Goal: Task Accomplishment & Management: Manage account settings

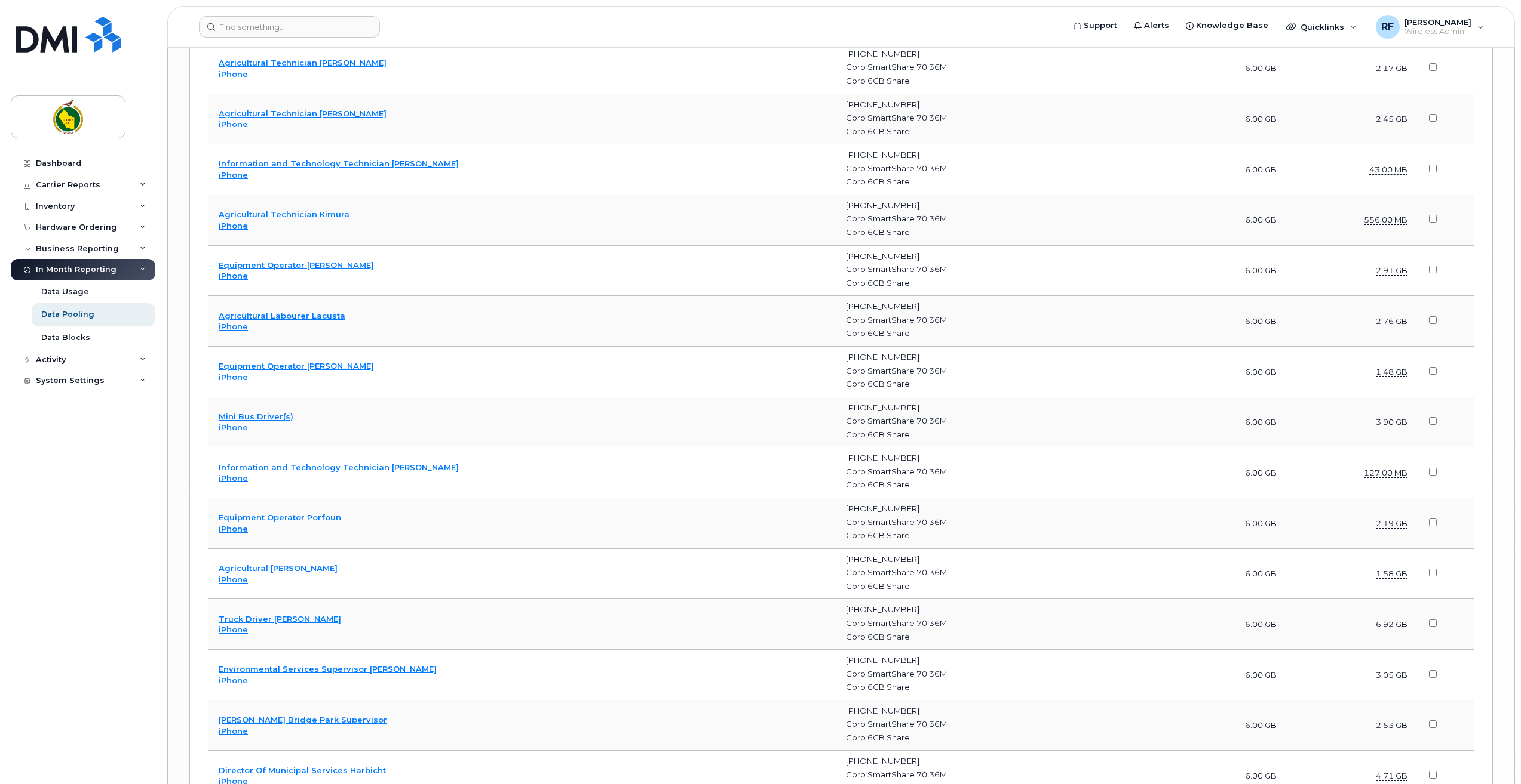
scroll to position [3140, 0]
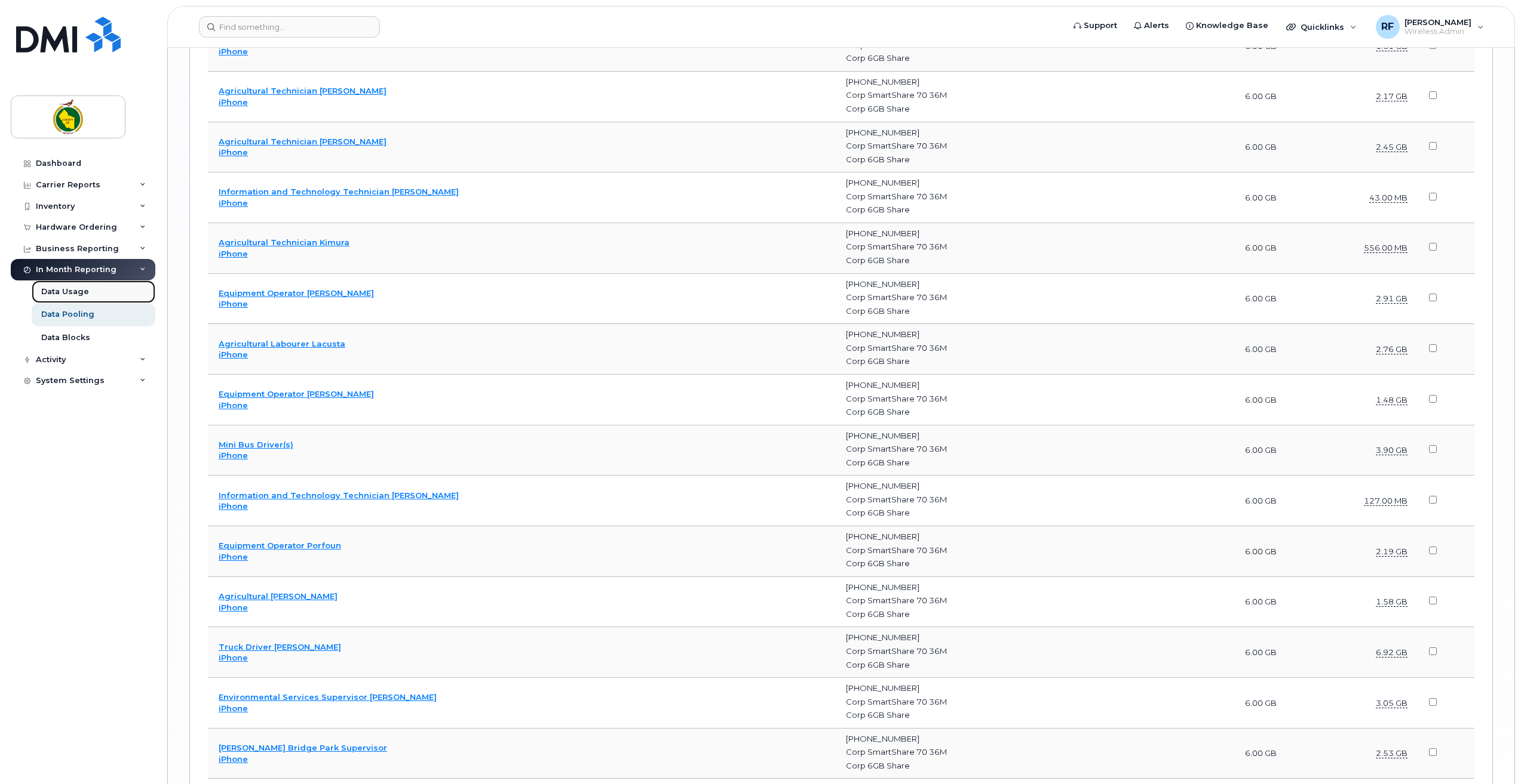
click at [45, 293] on div "Data Usage" at bounding box center [65, 292] width 48 height 11
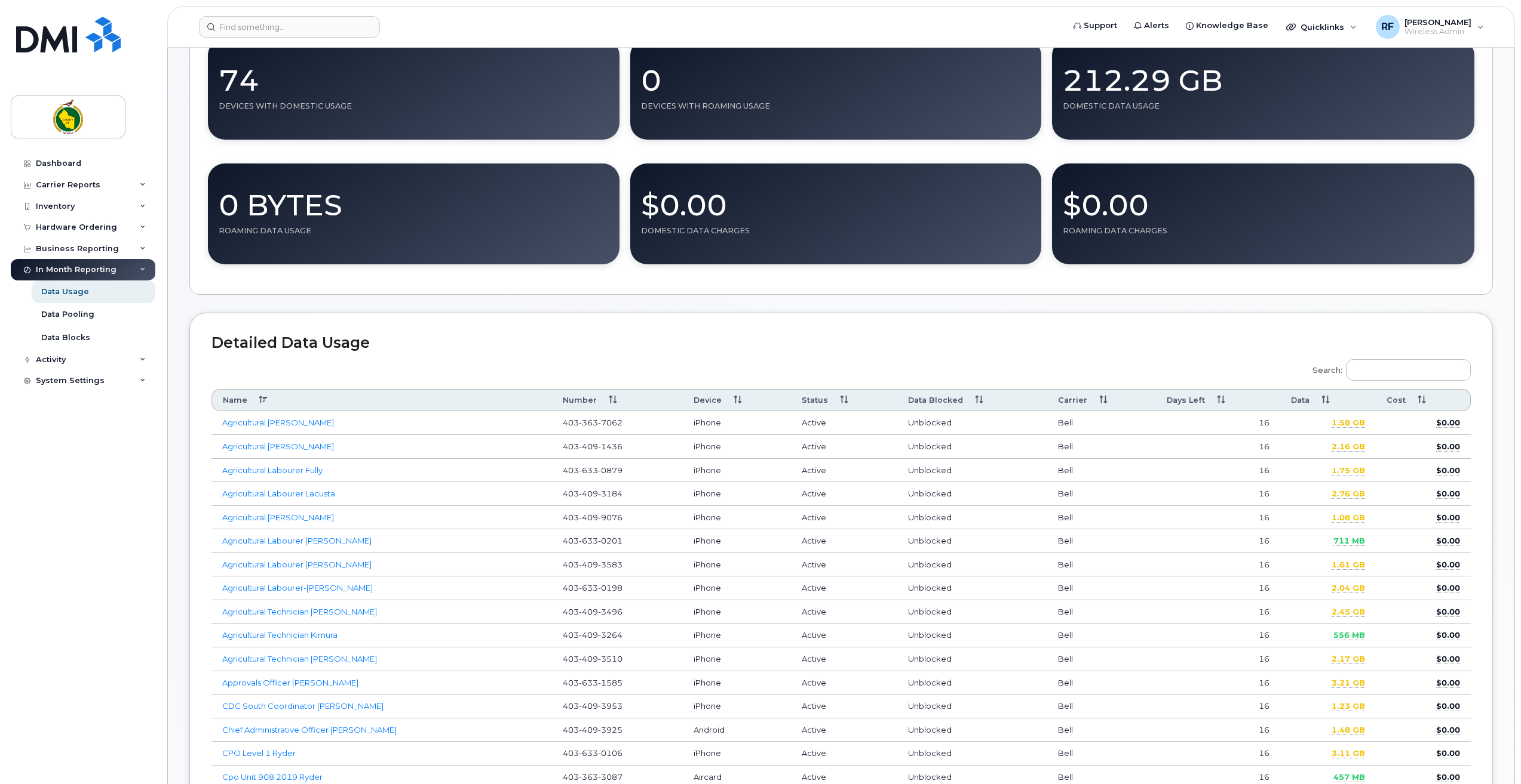
scroll to position [239, 0]
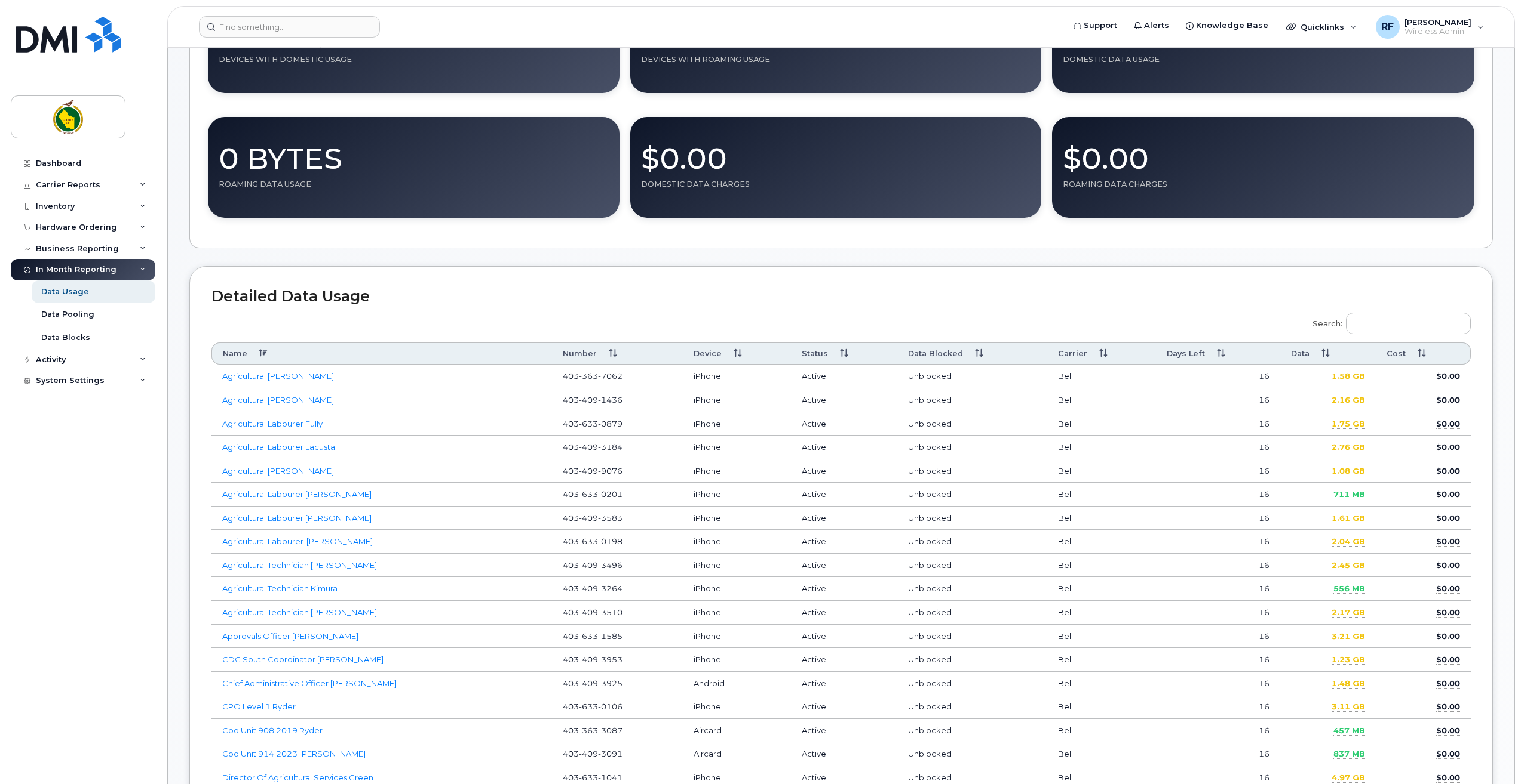
click at [1331, 349] on th "Data" at bounding box center [1328, 353] width 96 height 22
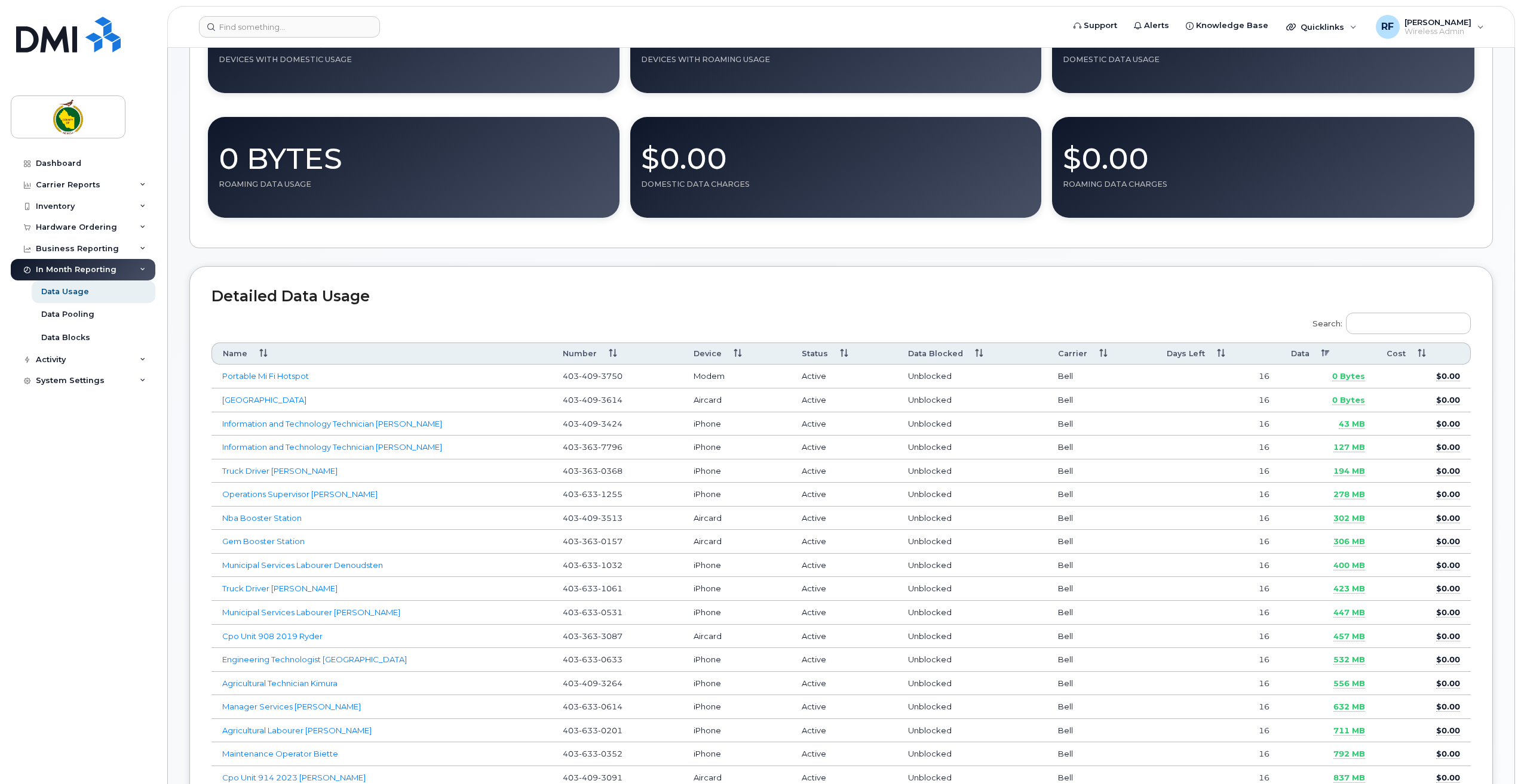
click at [1331, 349] on th "Data" at bounding box center [1328, 353] width 96 height 22
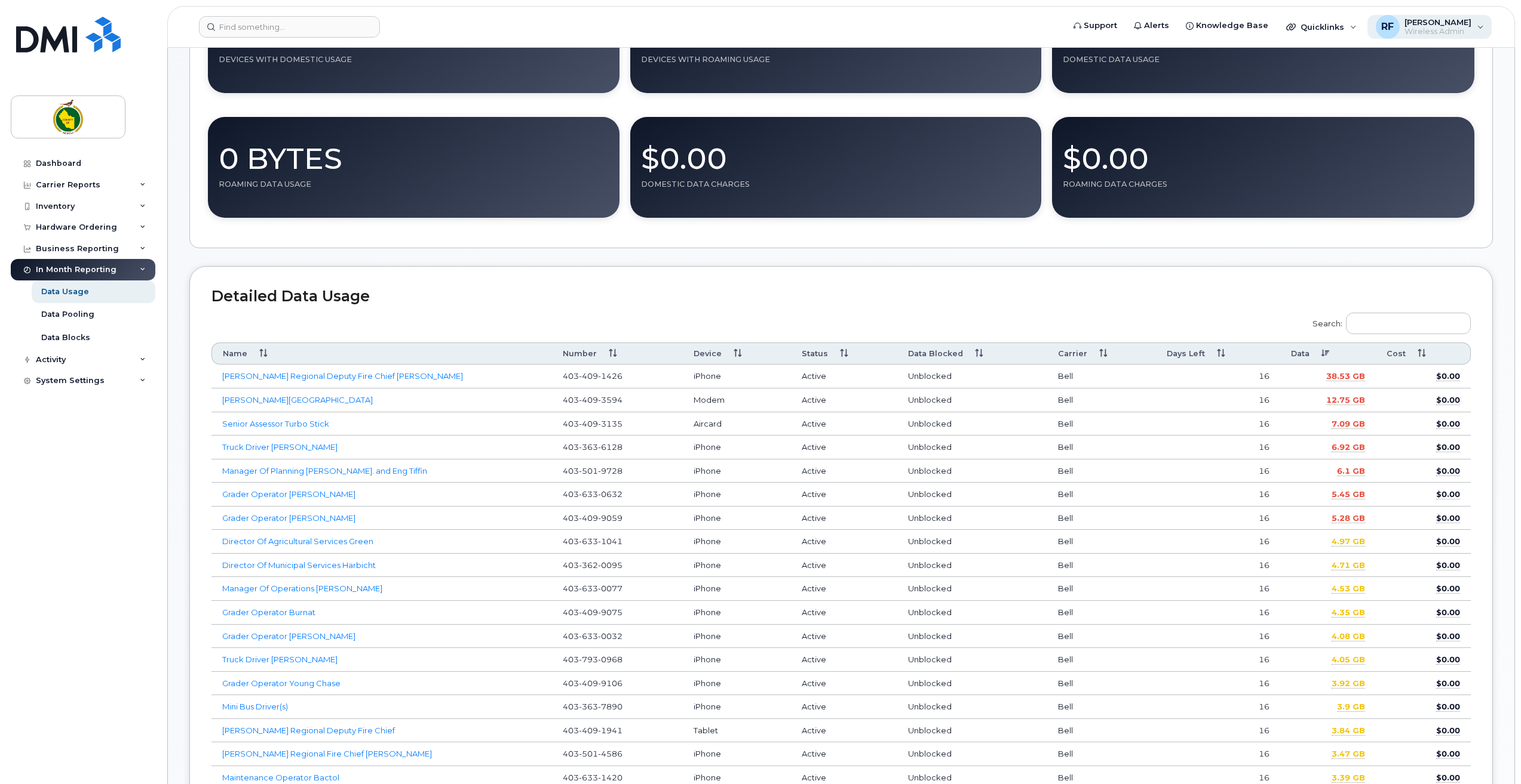
click at [1459, 26] on span "[PERSON_NAME]" at bounding box center [1438, 22] width 67 height 10
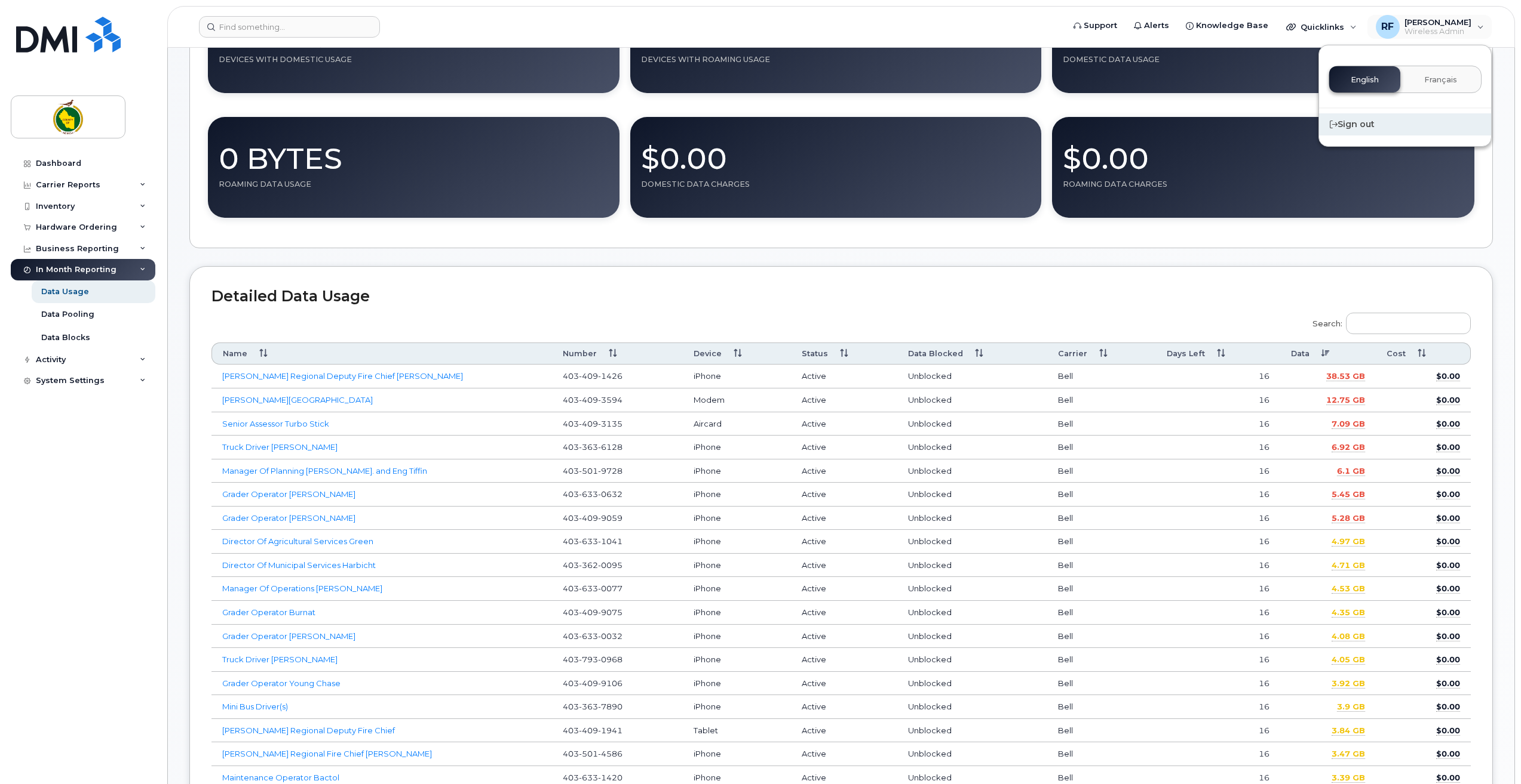
click at [1362, 123] on div "Sign out" at bounding box center [1405, 124] width 172 height 22
